Goal: Information Seeking & Learning: Learn about a topic

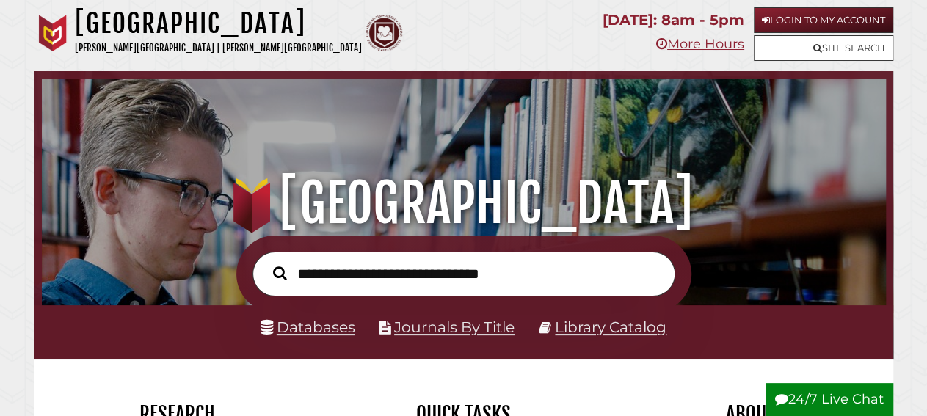
scroll to position [279, 837]
click at [325, 323] on link "Databases" at bounding box center [308, 327] width 95 height 18
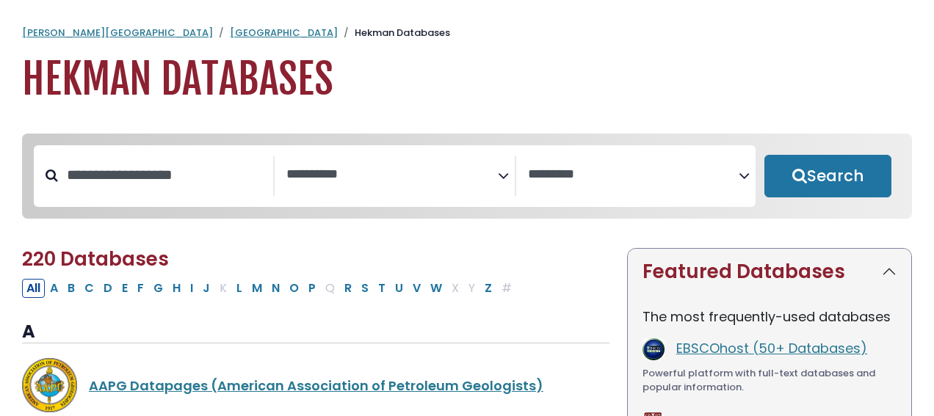
select select "Database Subject Filter"
select select "Database Vendors Filter"
click at [304, 295] on button "P" at bounding box center [312, 288] width 16 height 19
select select "Database Subject Filter"
select select "Database Vendors Filter"
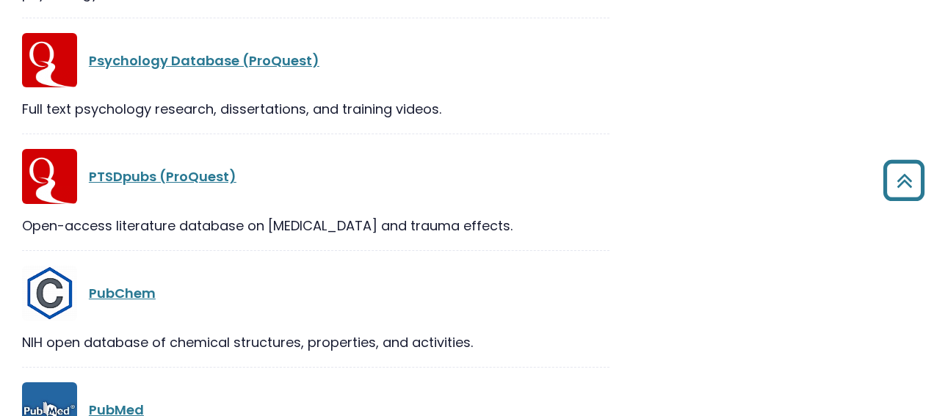
scroll to position [2565, 0]
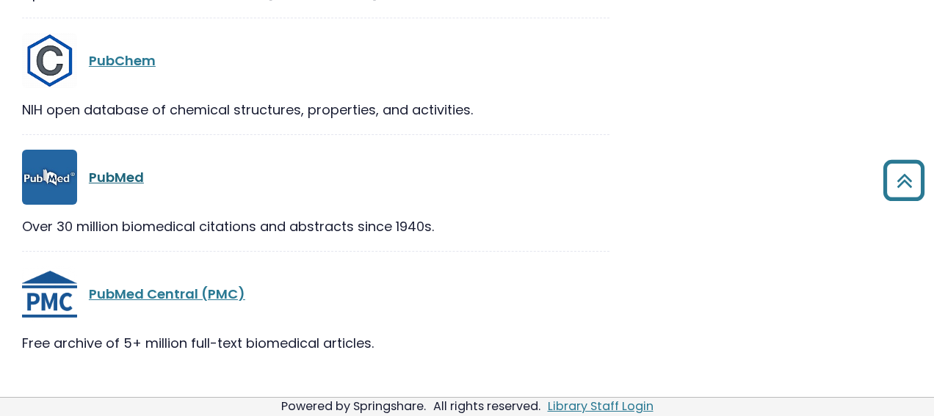
click at [101, 168] on link "PubMed" at bounding box center [116, 177] width 55 height 18
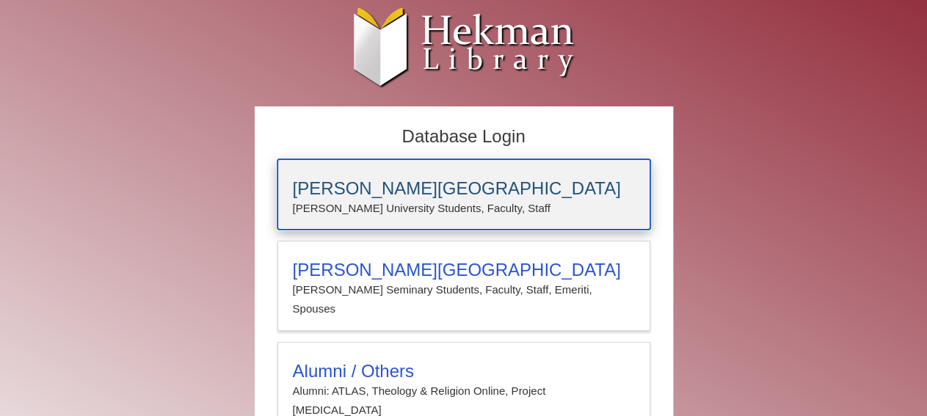
click at [455, 202] on p "Calvin University Students, Faculty, Staff" at bounding box center [464, 208] width 342 height 19
